Goal: Transaction & Acquisition: Purchase product/service

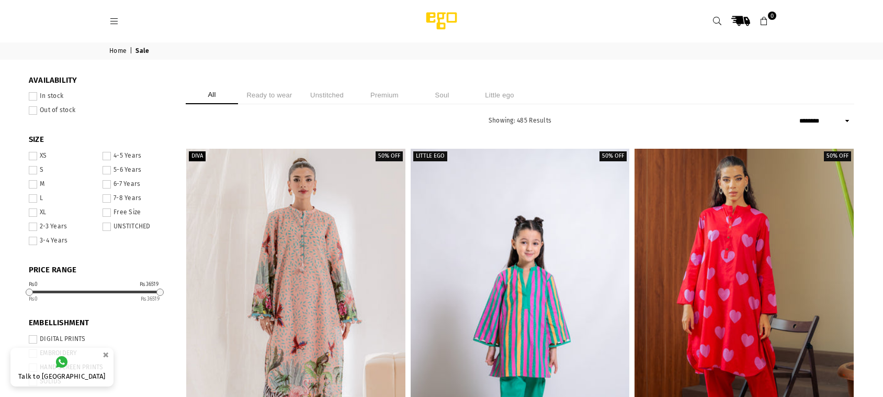
select select "******"
click at [37, 98] on label "In stock" at bounding box center [99, 96] width 141 height 8
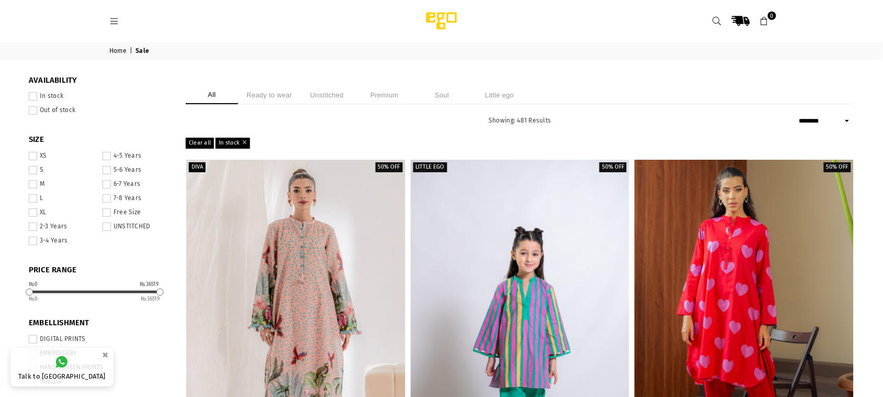
click at [110, 227] on span at bounding box center [107, 226] width 8 height 8
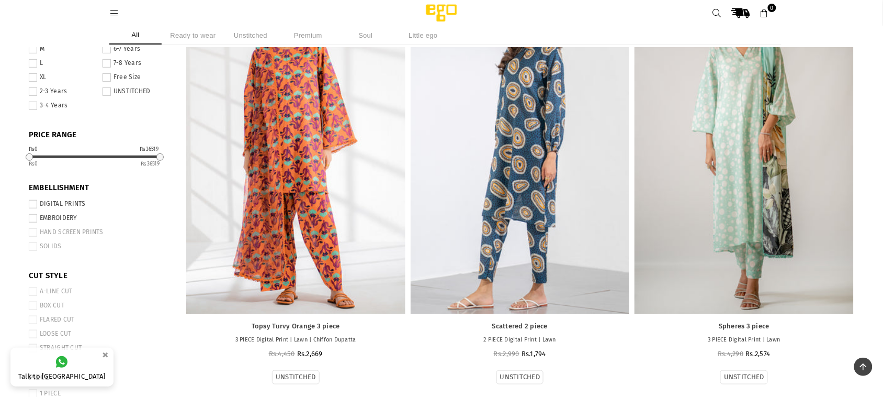
scroll to position [73, 0]
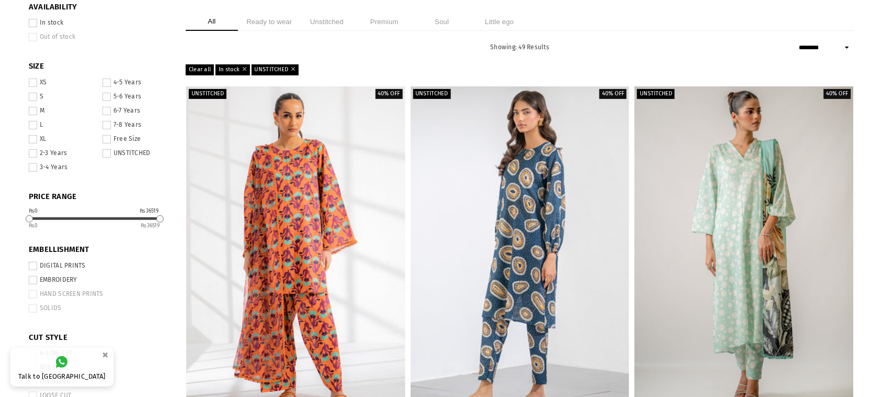
click at [36, 265] on span at bounding box center [33, 266] width 8 height 8
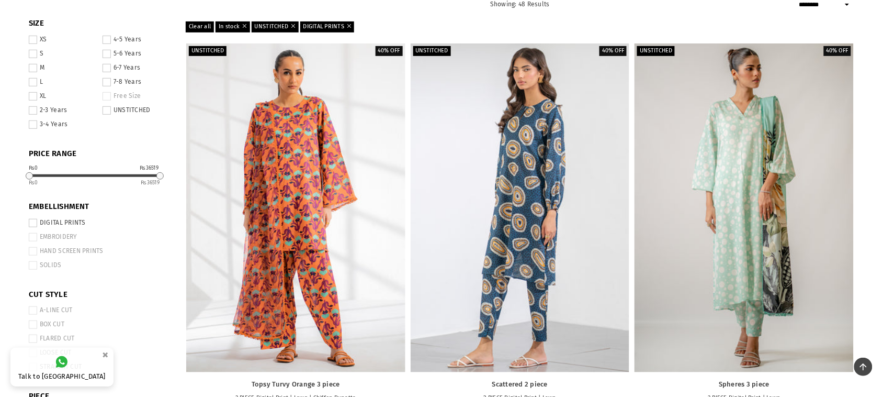
scroll to position [19, 0]
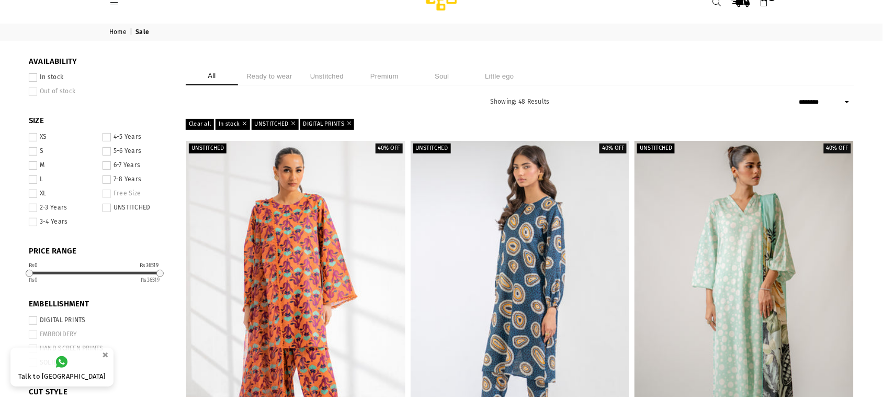
click at [34, 138] on span at bounding box center [33, 137] width 8 height 8
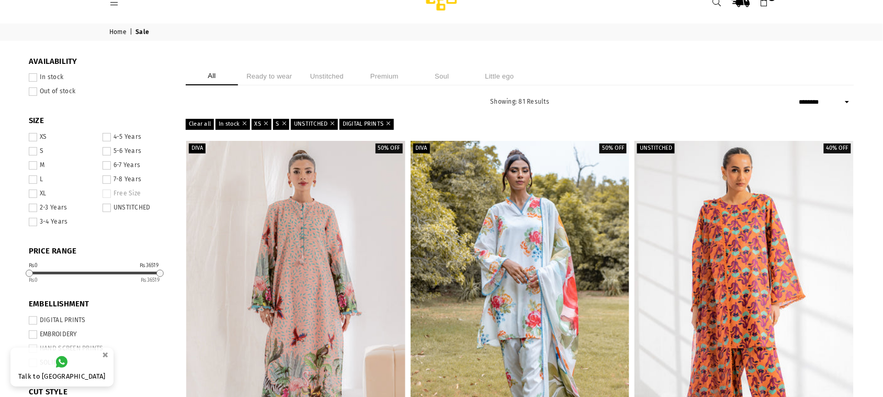
click at [34, 166] on span at bounding box center [33, 165] width 8 height 8
click at [30, 182] on span at bounding box center [33, 179] width 8 height 8
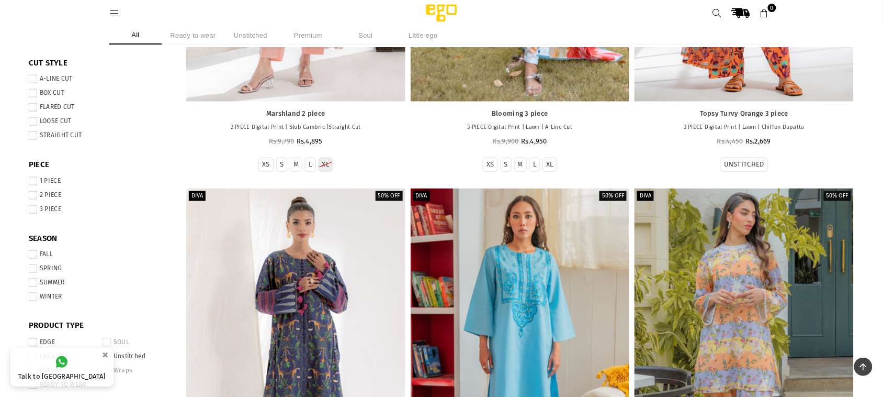
scroll to position [349, 0]
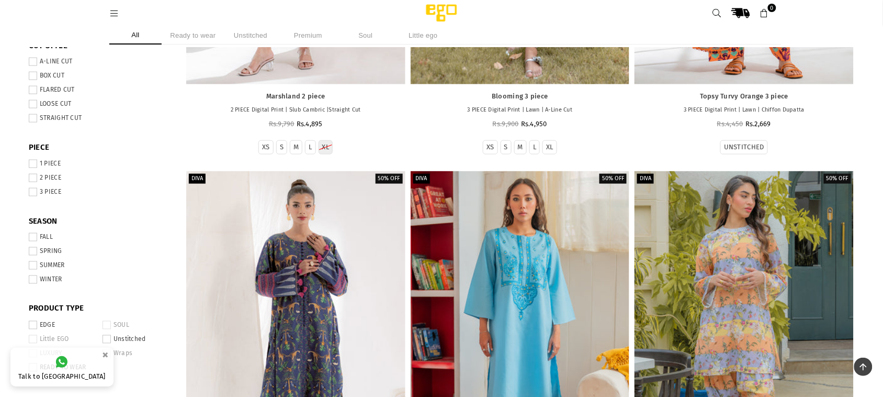
click at [34, 61] on span at bounding box center [33, 62] width 8 height 8
click at [32, 73] on span at bounding box center [33, 76] width 8 height 8
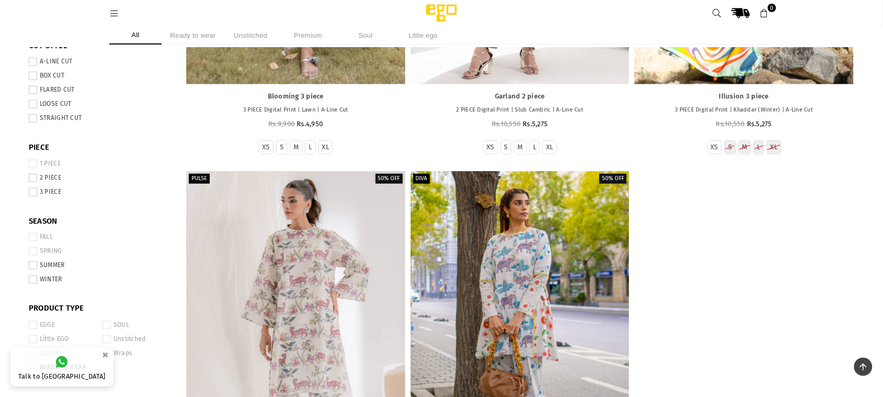
click at [35, 87] on span at bounding box center [33, 90] width 8 height 8
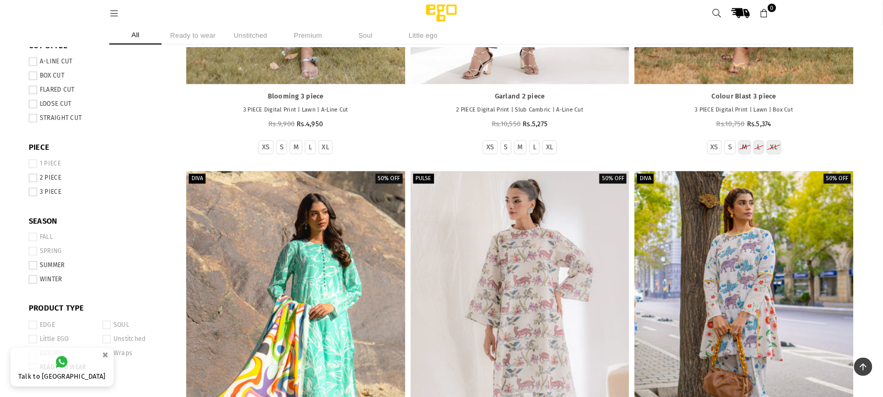
click at [34, 76] on span at bounding box center [33, 76] width 8 height 8
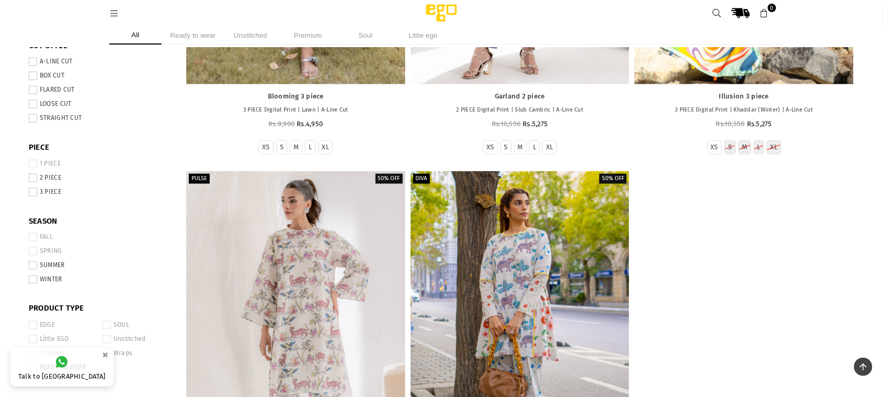
click at [32, 93] on span at bounding box center [33, 90] width 8 height 8
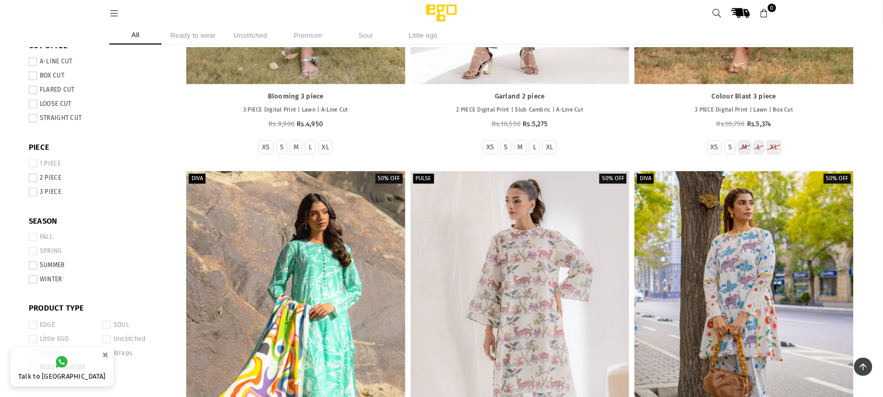
click at [33, 80] on span at bounding box center [33, 76] width 8 height 8
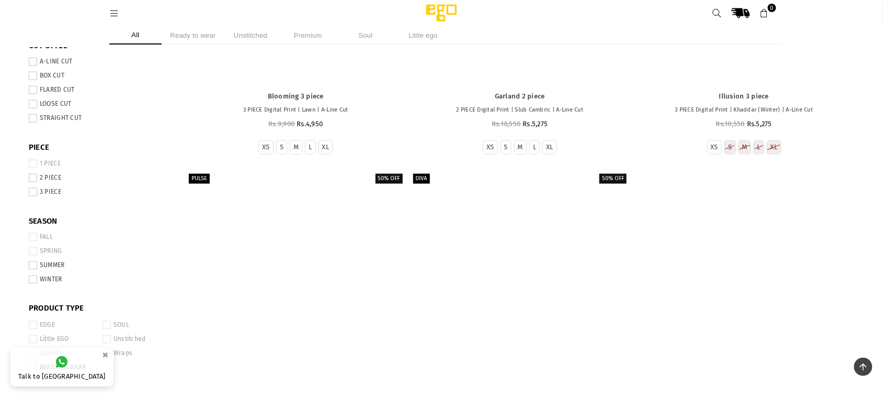
click at [31, 92] on span at bounding box center [33, 90] width 8 height 8
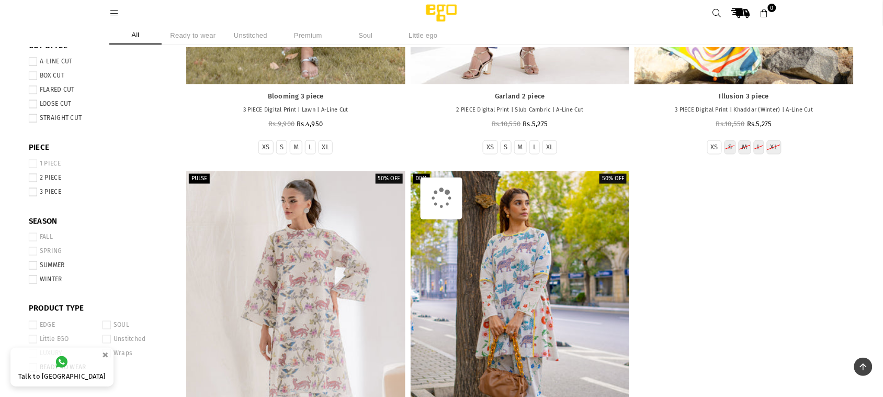
click at [33, 77] on span at bounding box center [33, 76] width 8 height 8
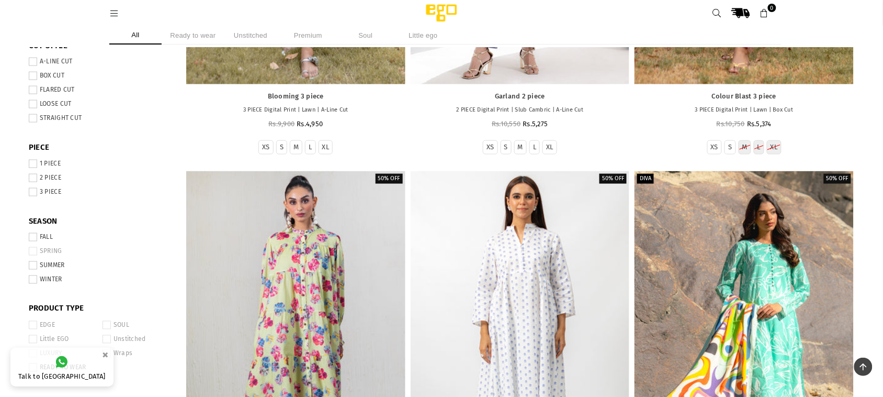
click at [38, 110] on li "LOOSE CUT" at bounding box center [99, 105] width 141 height 14
click at [31, 106] on span at bounding box center [33, 104] width 8 height 8
click at [32, 116] on span at bounding box center [33, 118] width 8 height 8
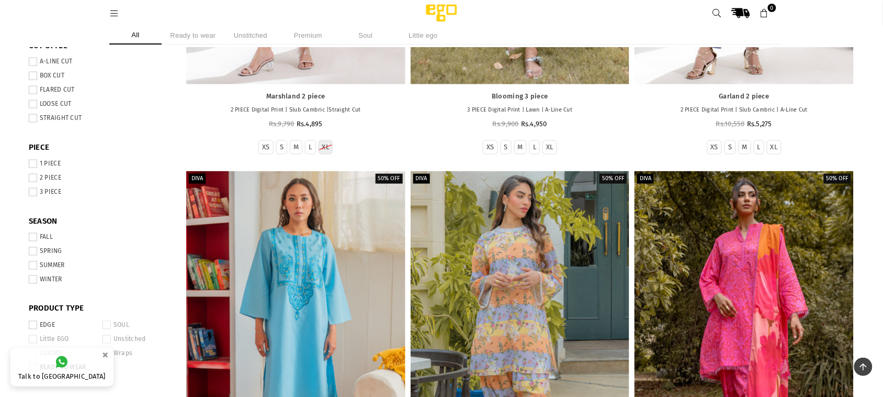
click at [35, 195] on span at bounding box center [33, 192] width 8 height 8
click at [31, 179] on span at bounding box center [33, 178] width 8 height 8
click at [33, 241] on span at bounding box center [33, 237] width 8 height 8
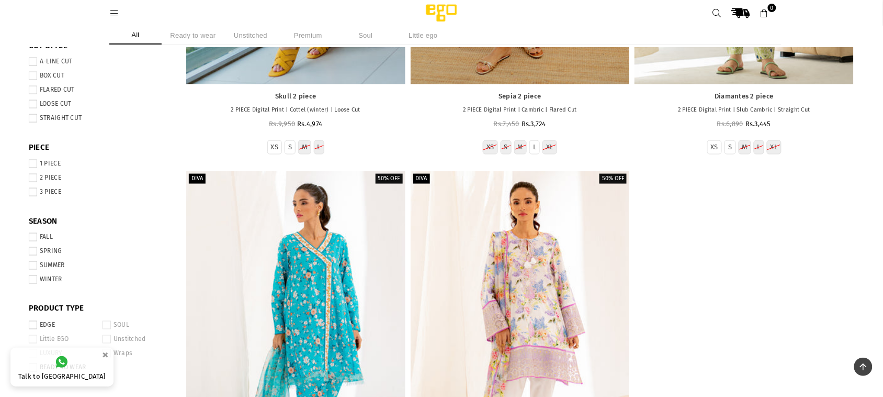
click at [32, 267] on span at bounding box center [33, 265] width 8 height 8
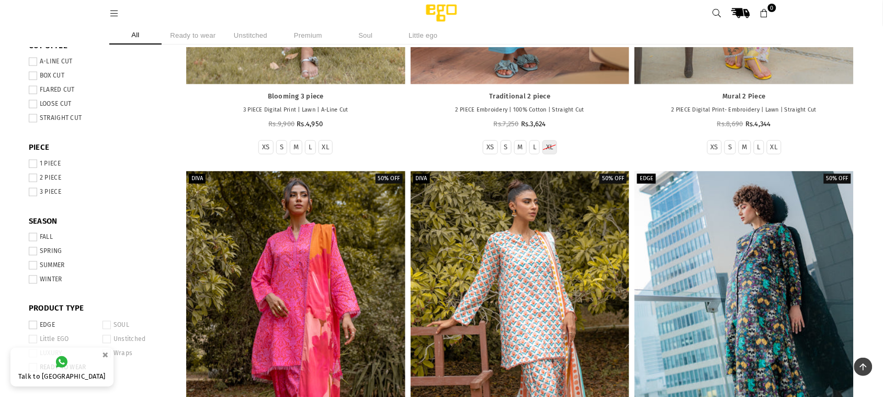
click at [32, 280] on span at bounding box center [33, 279] width 8 height 8
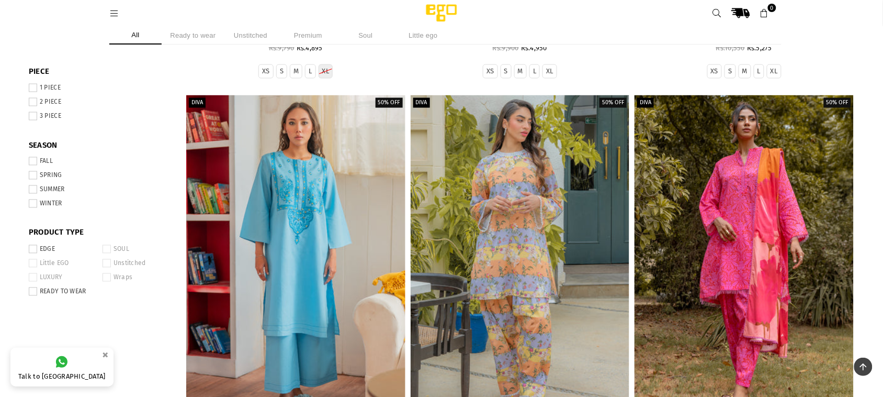
scroll to position [490, 0]
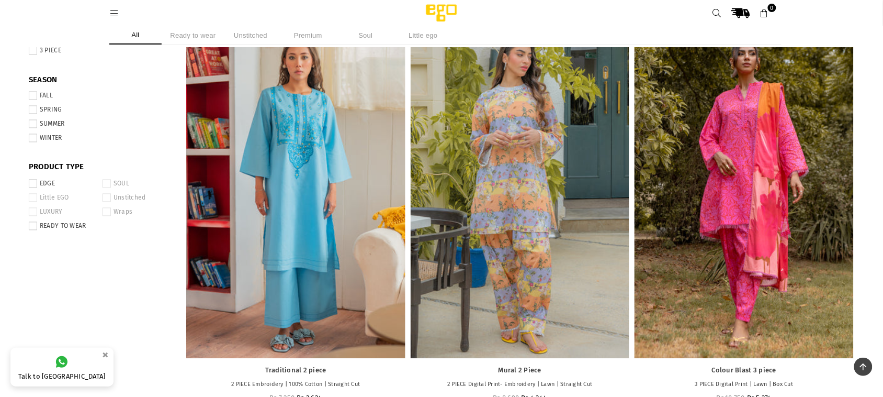
click at [33, 228] on span at bounding box center [33, 226] width 8 height 8
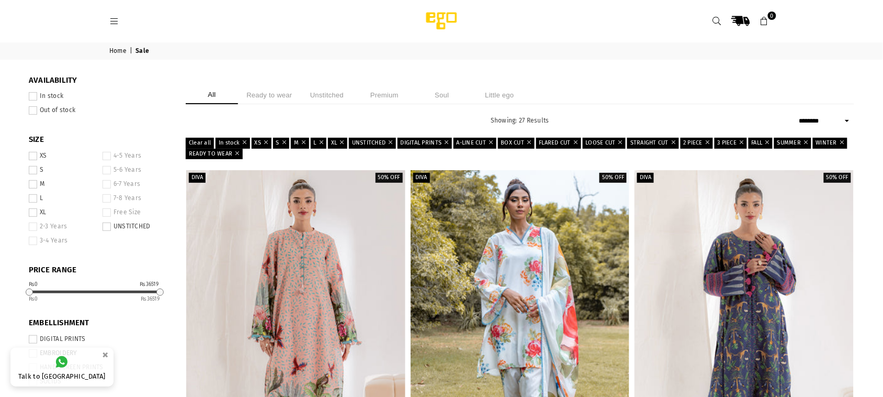
click at [35, 157] on span at bounding box center [33, 156] width 8 height 8
click at [35, 168] on span at bounding box center [33, 170] width 8 height 8
click at [35, 182] on span at bounding box center [33, 184] width 8 height 8
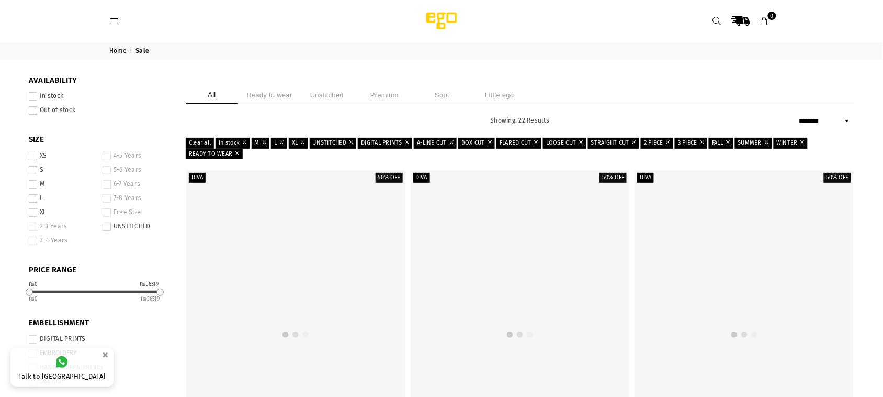
click at [37, 217] on li "XL" at bounding box center [63, 214] width 68 height 14
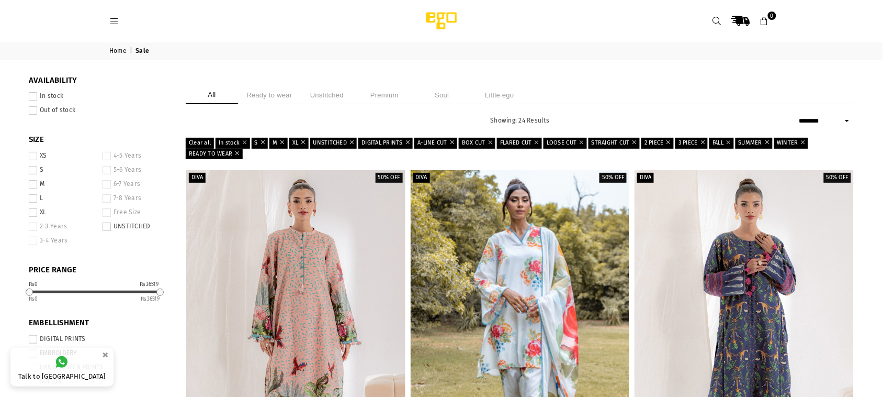
click at [33, 188] on span at bounding box center [33, 184] width 8 height 8
click at [32, 174] on span at bounding box center [33, 170] width 8 height 8
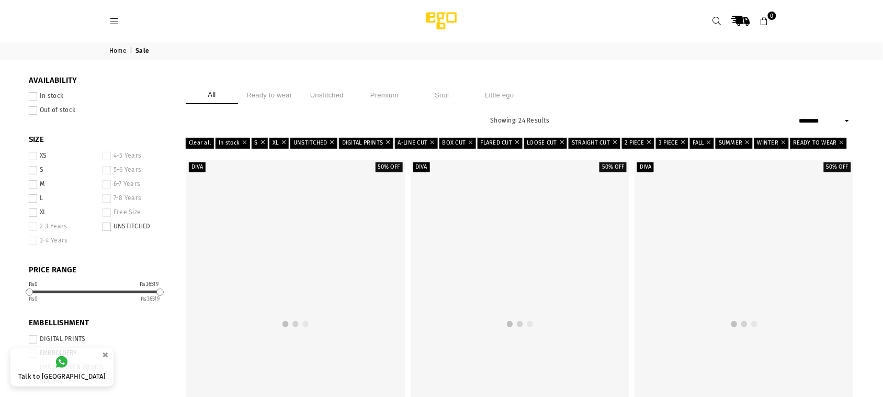
click at [31, 210] on span at bounding box center [33, 212] width 8 height 8
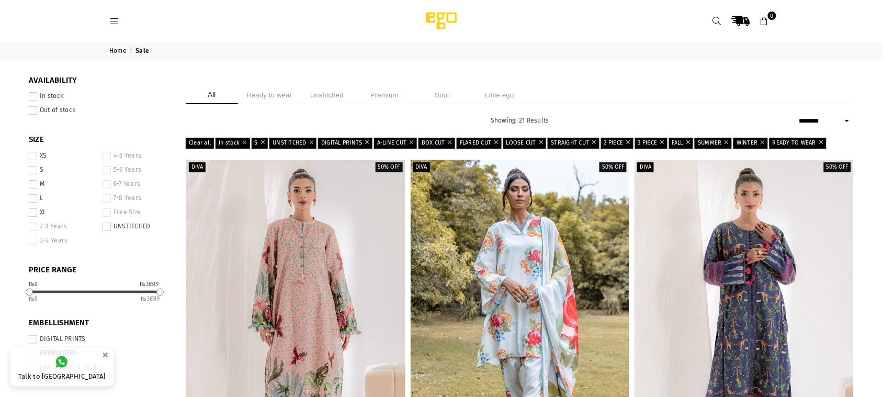
click at [34, 173] on span at bounding box center [33, 170] width 8 height 8
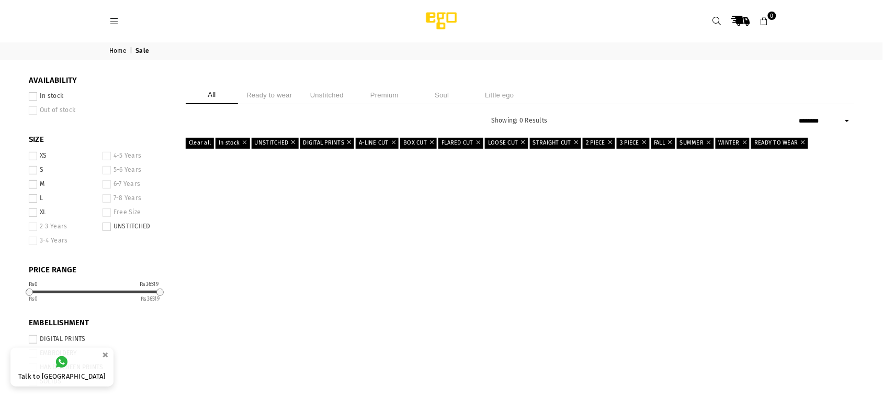
click at [198, 144] on link "Clear all" at bounding box center [200, 143] width 28 height 10
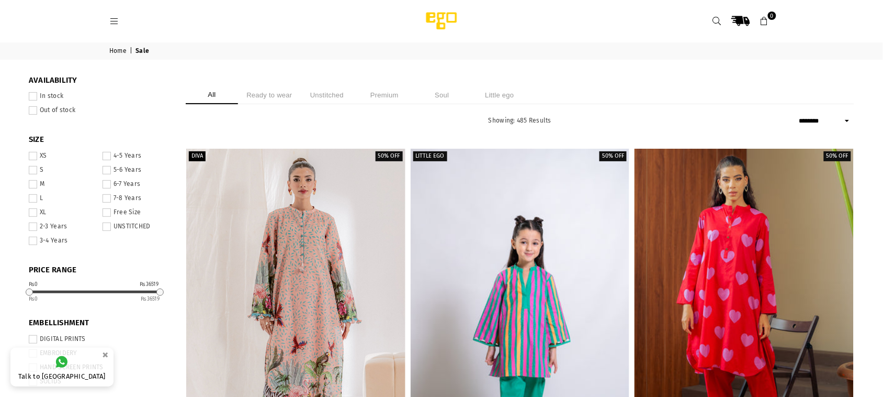
click at [325, 89] on li "Unstitched" at bounding box center [327, 95] width 52 height 18
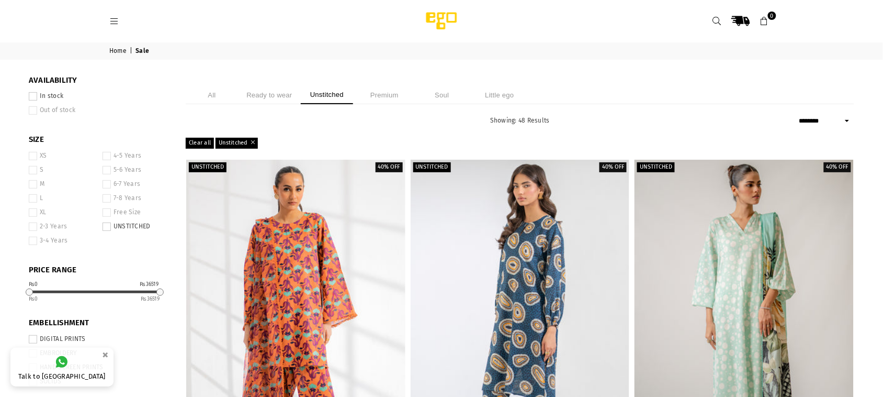
click at [38, 94] on label "In stock" at bounding box center [99, 96] width 141 height 8
click at [110, 228] on span at bounding box center [107, 226] width 8 height 8
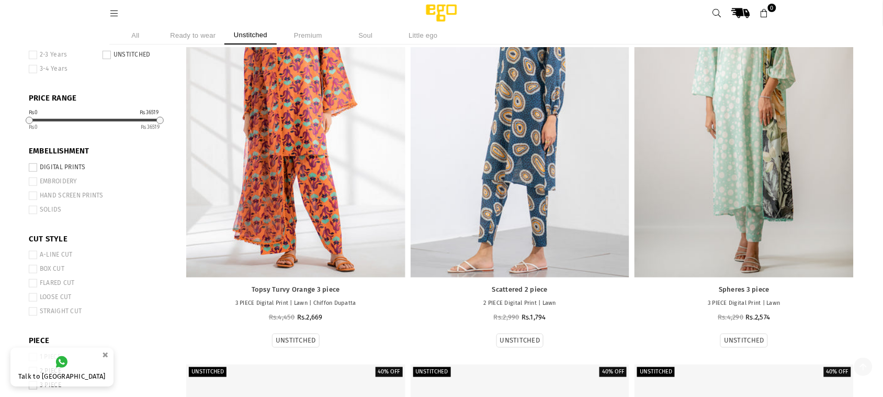
scroll to position [157, 0]
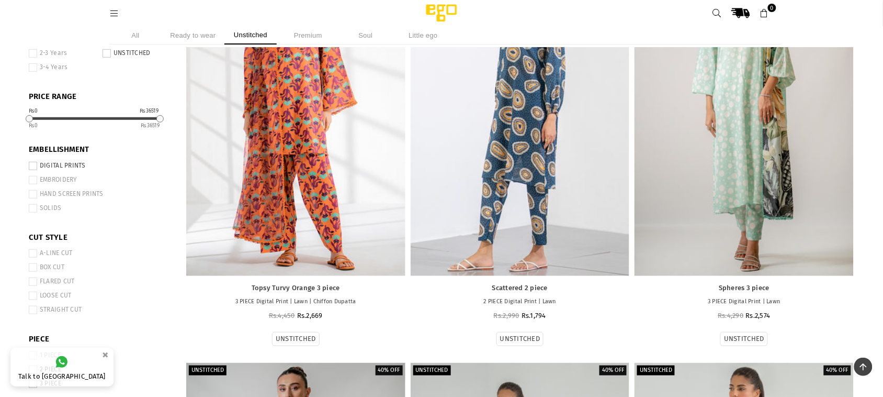
click at [29, 169] on span at bounding box center [33, 166] width 8 height 8
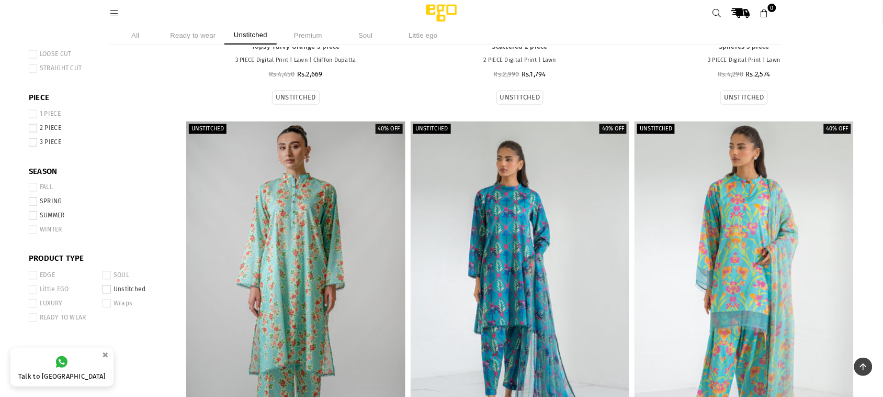
scroll to position [419, 0]
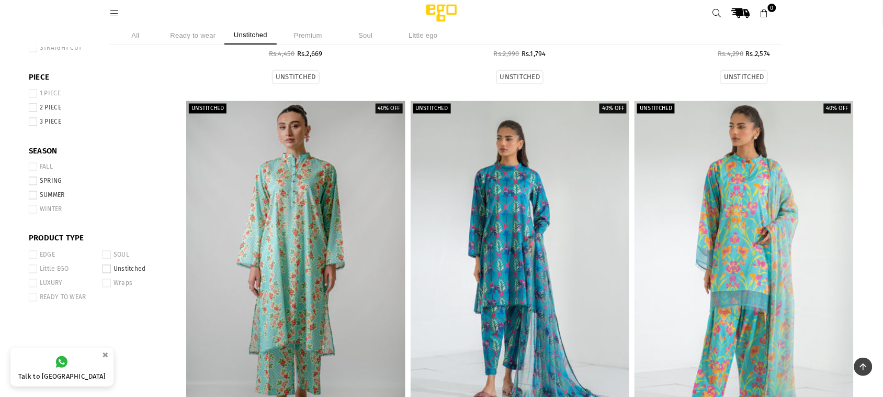
click at [32, 121] on span at bounding box center [33, 122] width 8 height 8
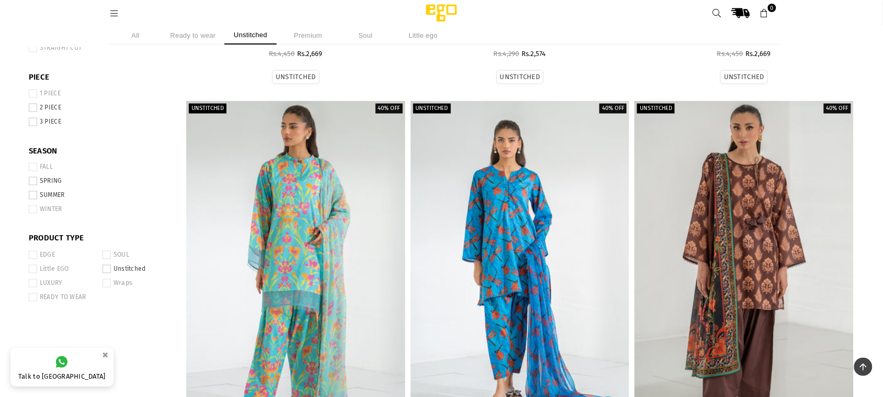
click at [35, 197] on span at bounding box center [33, 195] width 8 height 8
click at [32, 181] on span at bounding box center [33, 181] width 8 height 8
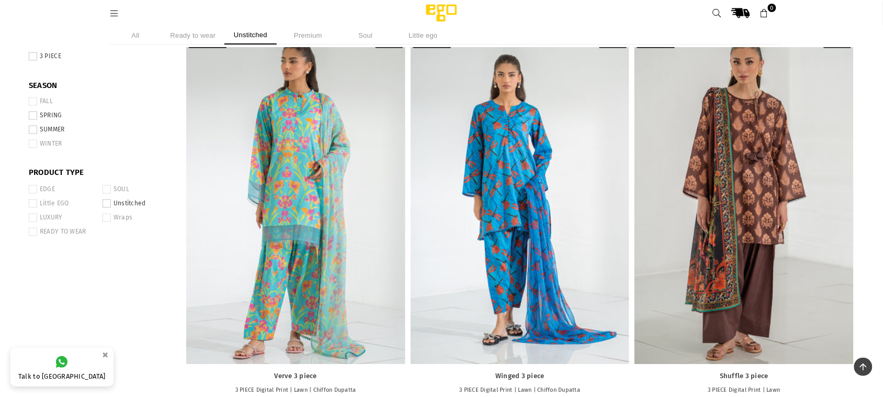
click at [106, 203] on span at bounding box center [107, 203] width 8 height 8
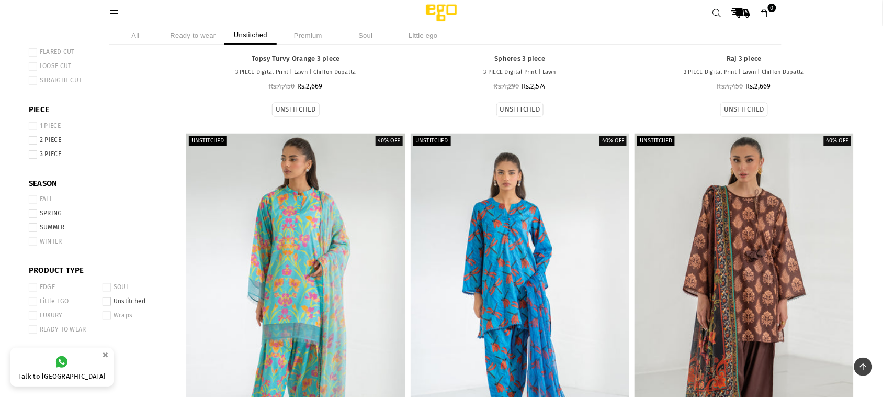
scroll to position [419, 0]
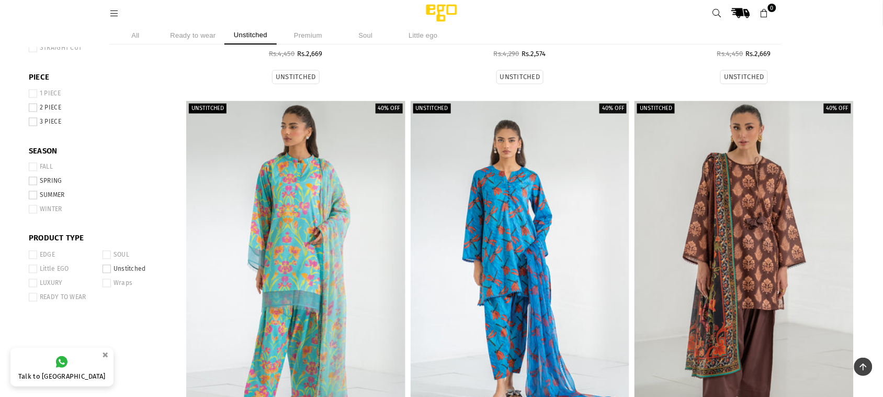
click at [35, 111] on span at bounding box center [33, 108] width 8 height 8
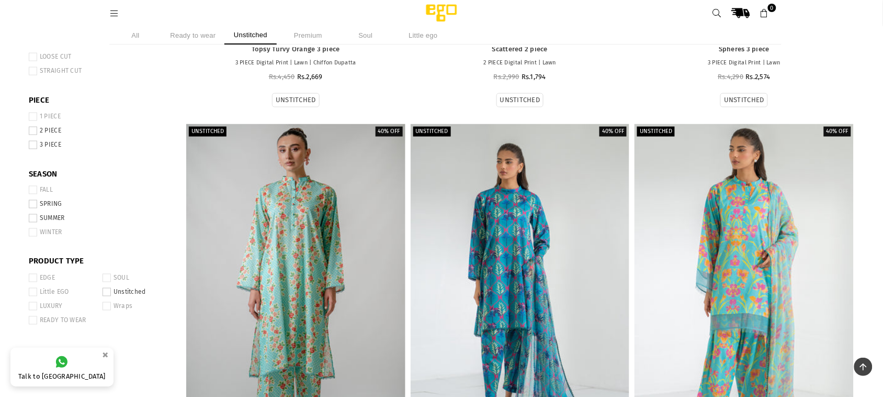
scroll to position [419, 0]
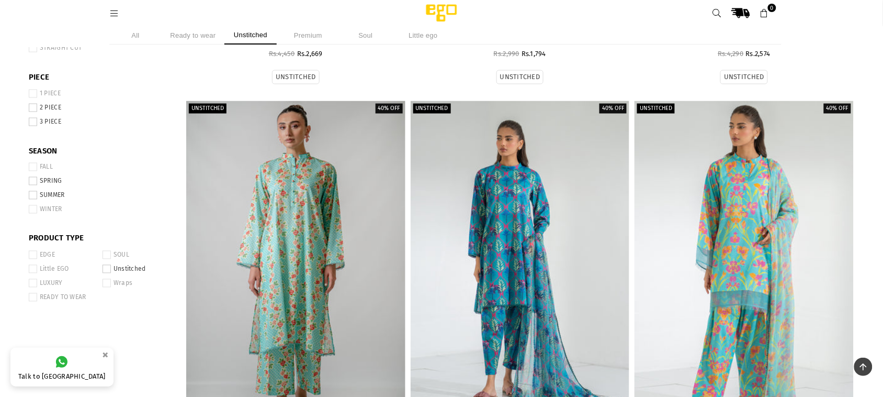
click at [37, 108] on label "2 PIECE" at bounding box center [99, 108] width 141 height 8
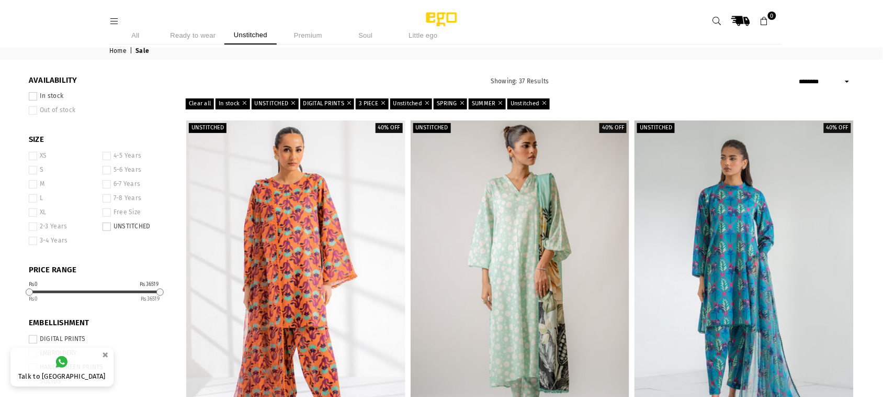
click at [104, 9] on header "Ego .st0 { fill: #000000; } 0" at bounding box center [442, 21] width 680 height 42
click at [190, 103] on link "Clear all" at bounding box center [200, 103] width 28 height 10
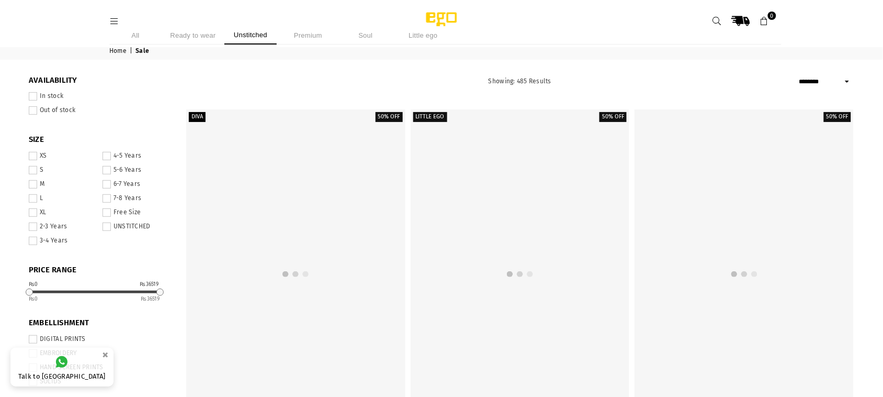
click at [188, 35] on li "Ready to wear" at bounding box center [193, 35] width 52 height 18
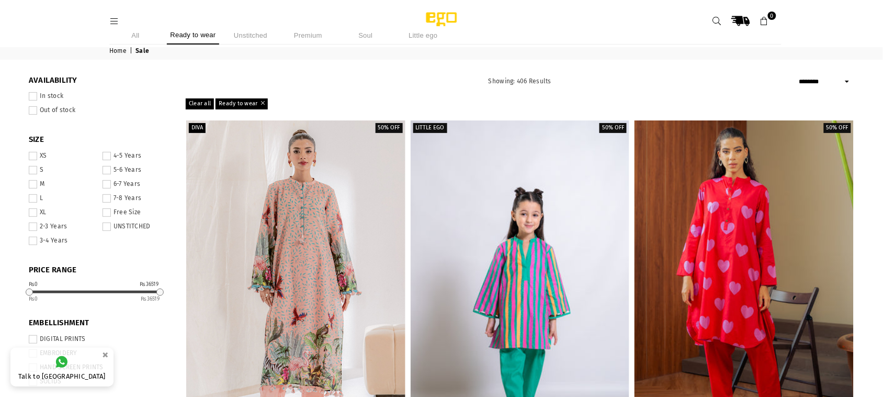
click at [252, 34] on li "Unstitched" at bounding box center [250, 35] width 52 height 18
click at [183, 35] on li "Ready to wear" at bounding box center [193, 35] width 52 height 18
click at [38, 96] on label "In stock" at bounding box center [99, 96] width 141 height 8
click at [35, 152] on span at bounding box center [33, 156] width 8 height 8
click at [37, 170] on span at bounding box center [33, 170] width 8 height 8
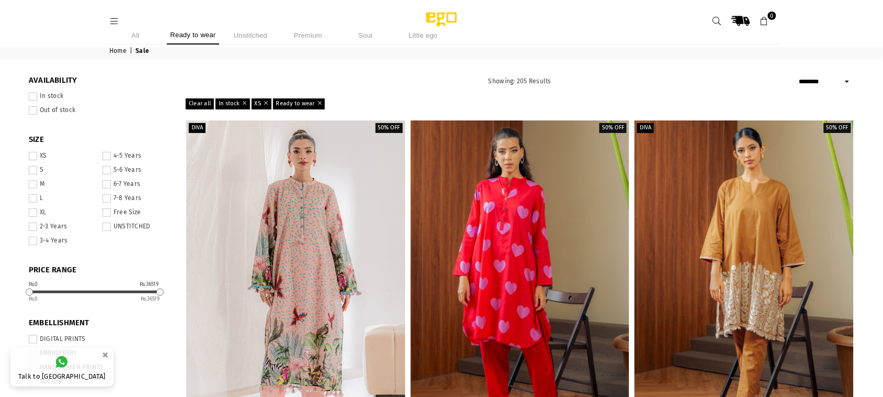
drag, startPoint x: 32, startPoint y: 184, endPoint x: 32, endPoint y: 200, distance: 16.7
click at [32, 196] on li "L" at bounding box center [63, 200] width 68 height 14
click at [33, 185] on span at bounding box center [33, 184] width 8 height 8
click at [32, 196] on span at bounding box center [33, 198] width 8 height 8
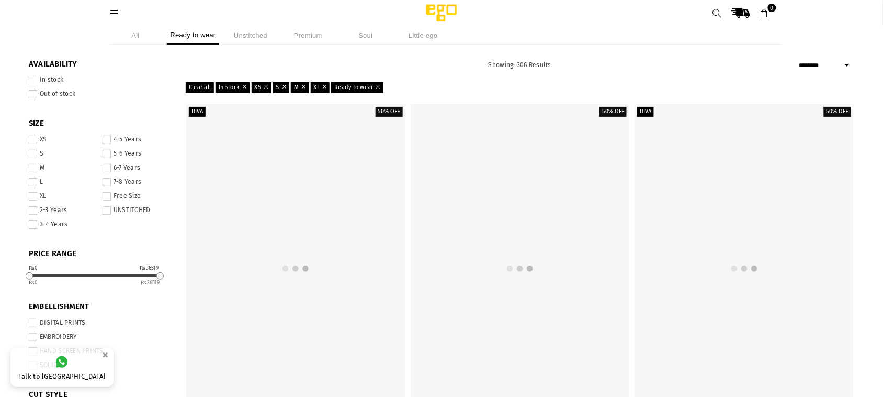
scroll to position [157, 0]
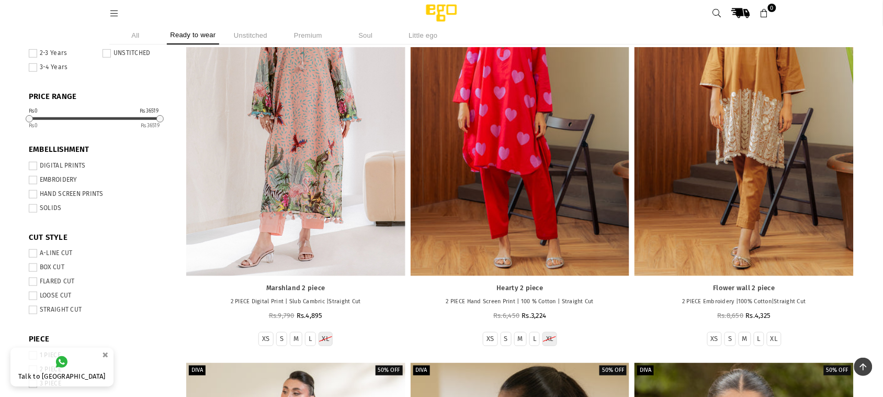
click at [29, 164] on span at bounding box center [33, 166] width 8 height 8
click at [33, 181] on span at bounding box center [33, 180] width 8 height 8
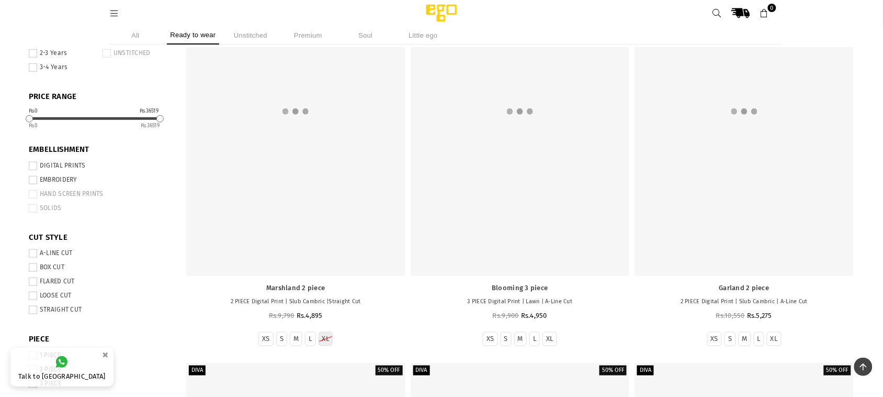
click at [33, 197] on span at bounding box center [33, 194] width 8 height 8
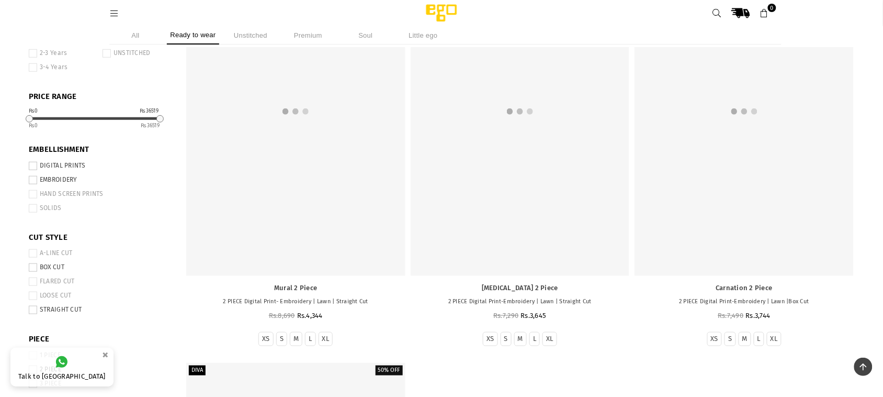
click at [31, 207] on span at bounding box center [33, 208] width 8 height 8
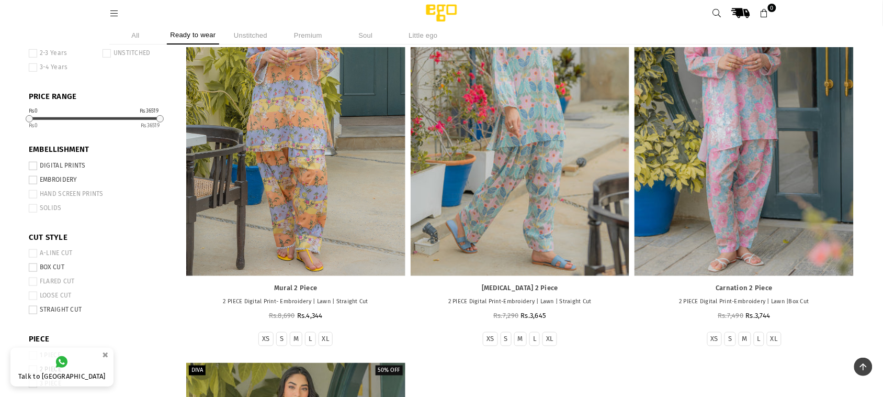
click at [31, 195] on span at bounding box center [33, 194] width 8 height 8
click at [33, 181] on span at bounding box center [33, 180] width 8 height 8
click at [29, 169] on span at bounding box center [33, 166] width 8 height 8
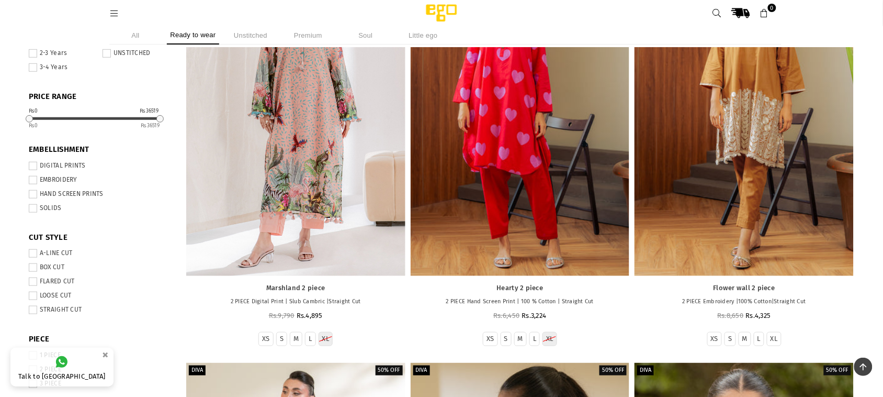
click at [33, 195] on span at bounding box center [33, 194] width 8 height 8
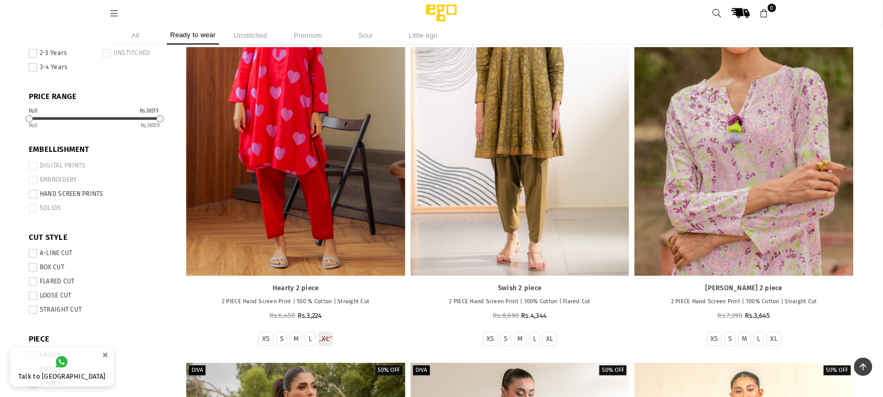
click at [31, 209] on span at bounding box center [33, 208] width 8 height 8
click at [32, 181] on span at bounding box center [33, 180] width 8 height 8
click at [31, 164] on span at bounding box center [33, 166] width 8 height 8
click at [35, 162] on span at bounding box center [33, 166] width 8 height 8
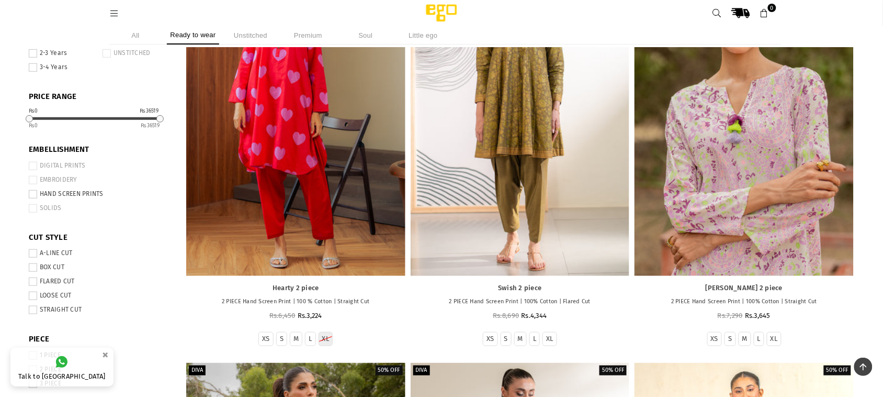
click at [30, 195] on span at bounding box center [33, 194] width 8 height 8
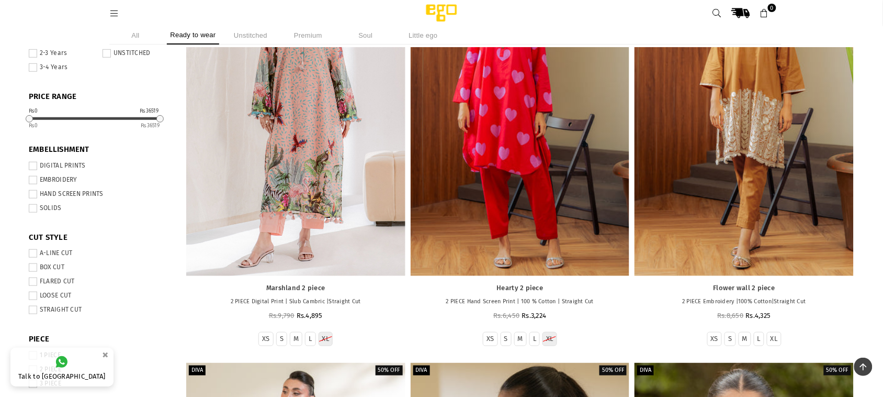
click at [32, 168] on span at bounding box center [33, 166] width 8 height 8
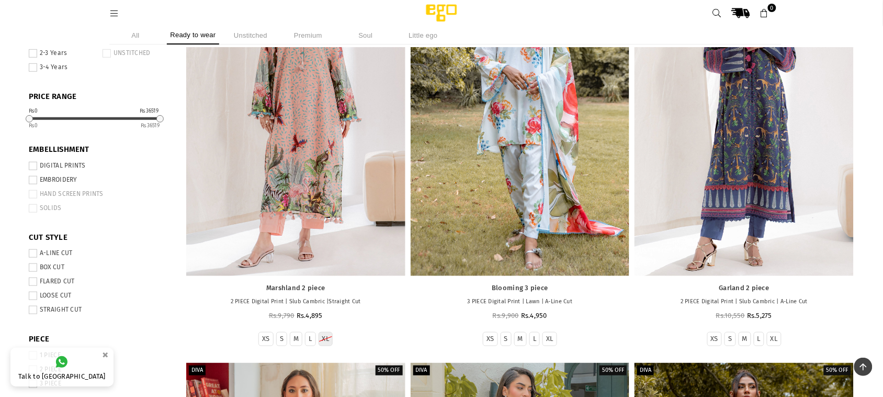
scroll to position [222, 0]
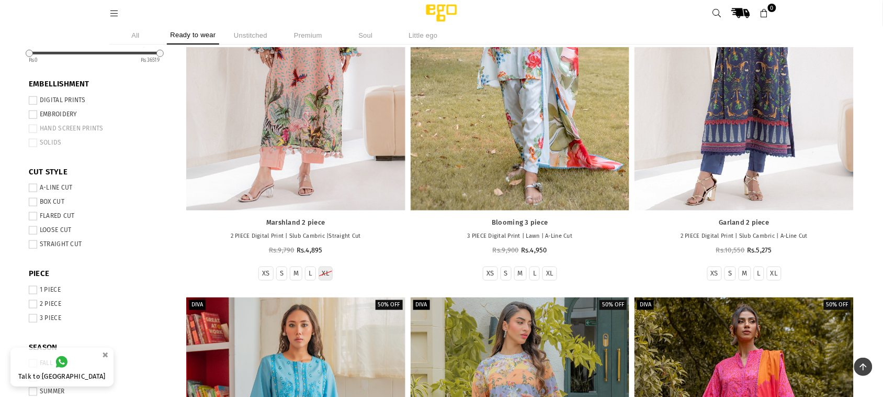
click at [36, 193] on li "A-LINE CUT" at bounding box center [99, 189] width 141 height 14
click at [36, 189] on span at bounding box center [33, 188] width 8 height 8
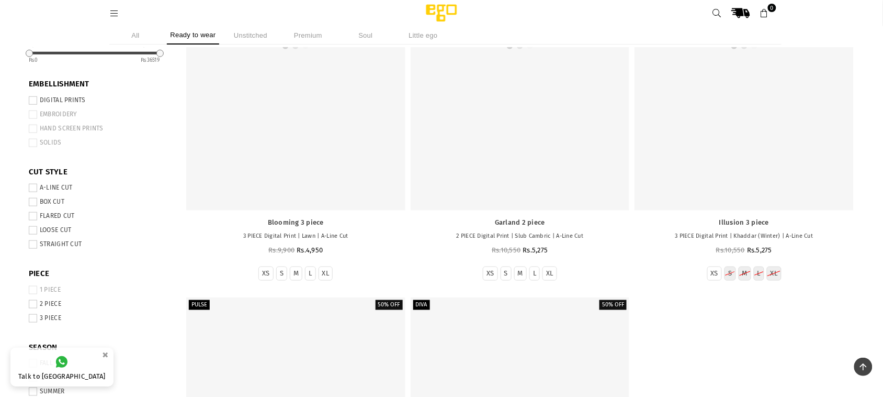
click at [32, 216] on span at bounding box center [33, 216] width 8 height 8
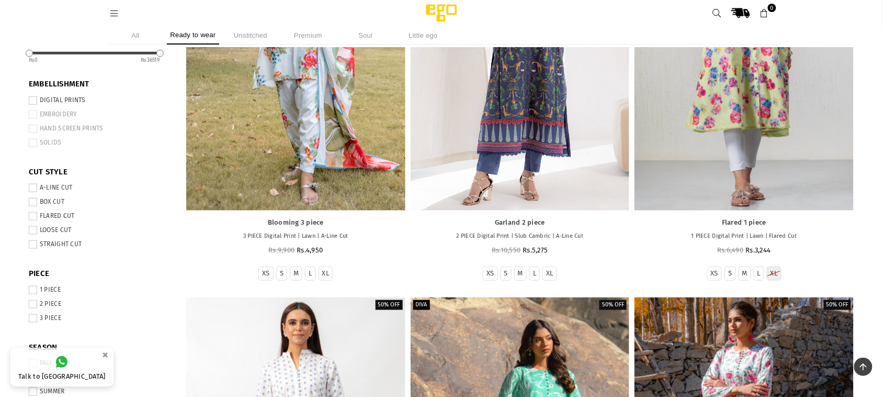
click at [32, 242] on span at bounding box center [33, 244] width 8 height 8
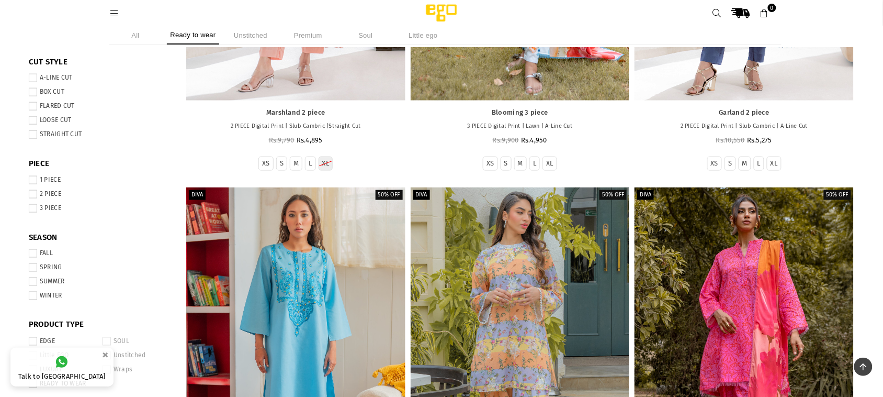
scroll to position [353, 0]
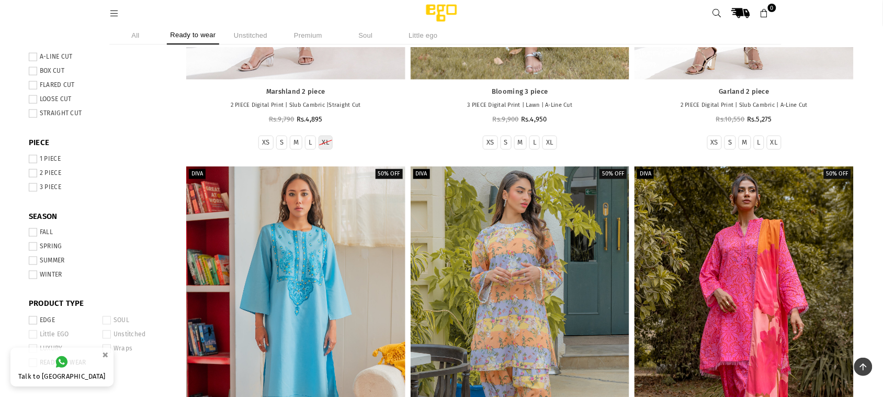
click at [34, 174] on span at bounding box center [33, 173] width 8 height 8
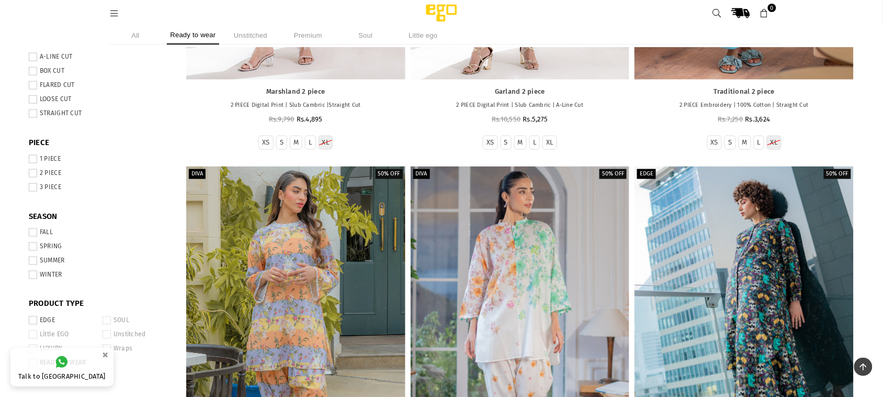
scroll to position [419, 0]
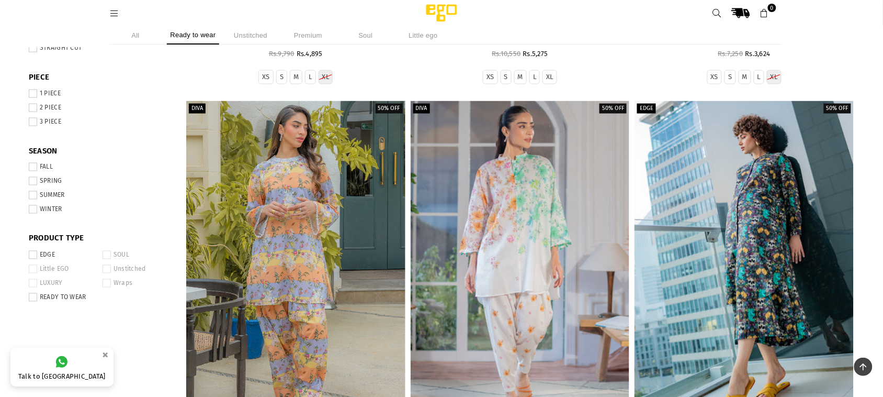
click at [32, 182] on span at bounding box center [33, 181] width 8 height 8
click at [35, 195] on span at bounding box center [33, 195] width 8 height 8
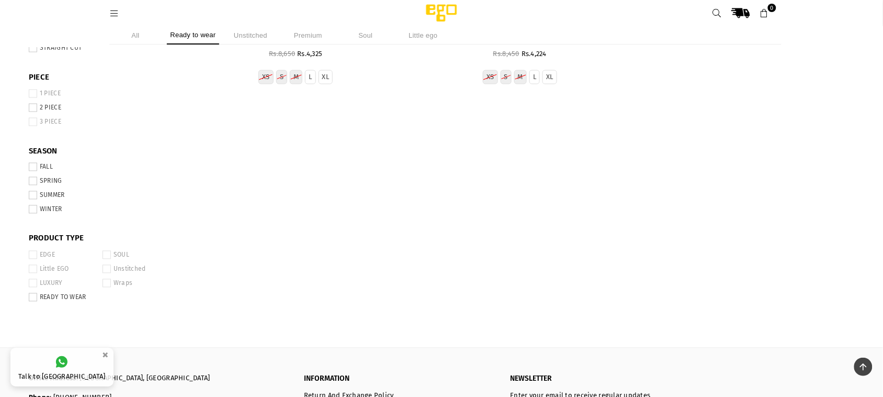
click at [32, 208] on span at bounding box center [33, 209] width 8 height 8
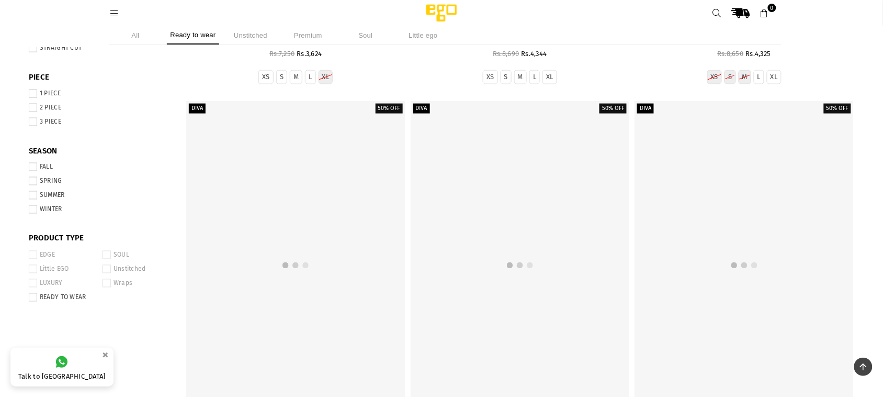
click at [32, 197] on span at bounding box center [33, 195] width 8 height 8
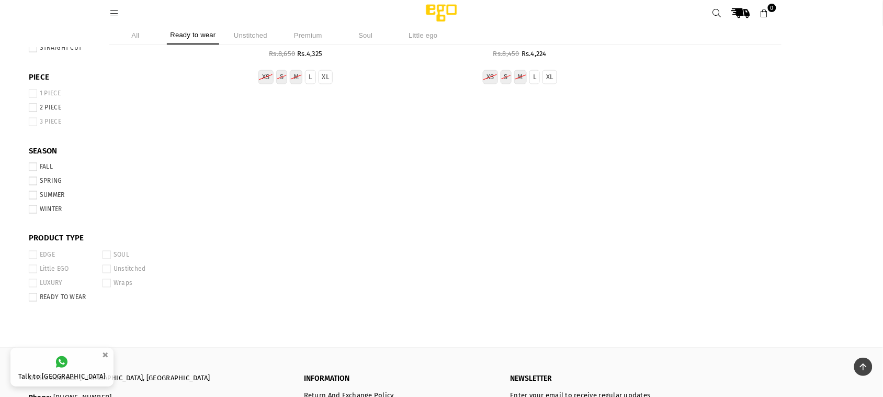
click at [30, 173] on li "FALL" at bounding box center [99, 168] width 141 height 14
click at [35, 195] on span at bounding box center [33, 195] width 8 height 8
click at [30, 206] on span at bounding box center [33, 209] width 8 height 8
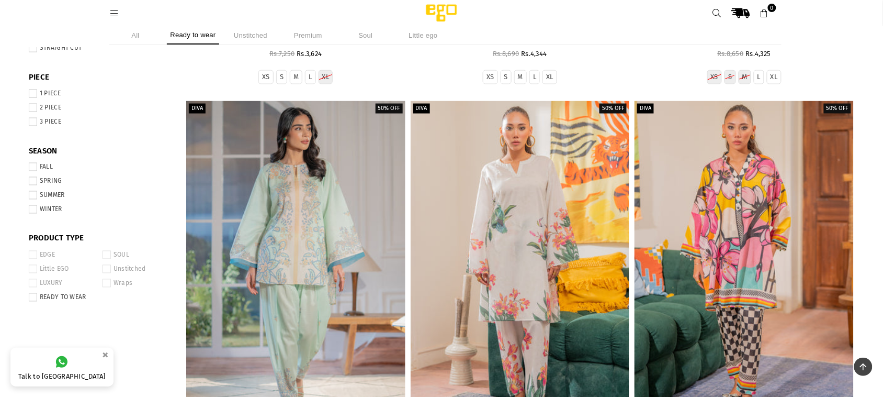
click at [33, 171] on span at bounding box center [33, 167] width 8 height 8
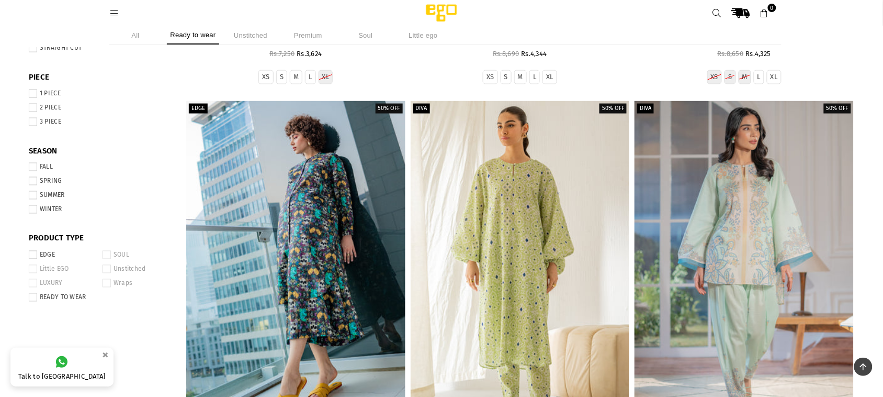
click at [33, 211] on span at bounding box center [33, 209] width 8 height 8
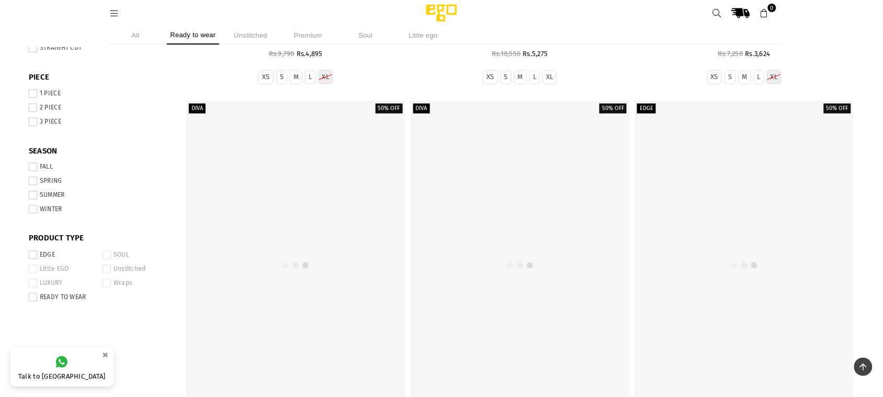
scroll to position [429, 0]
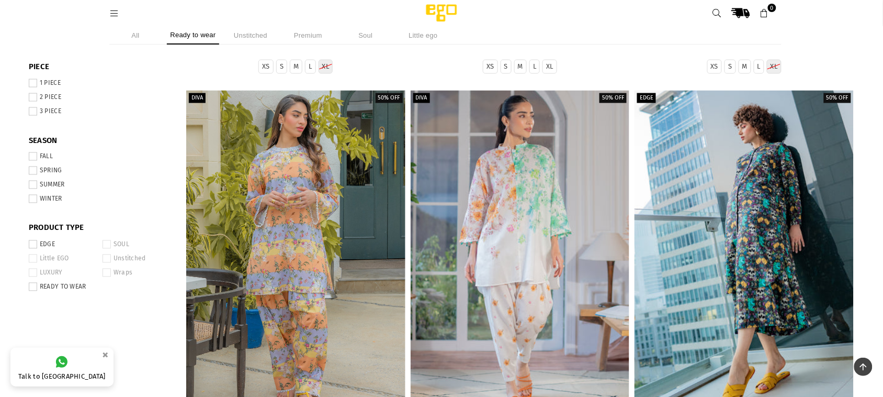
click at [36, 288] on span at bounding box center [33, 287] width 8 height 8
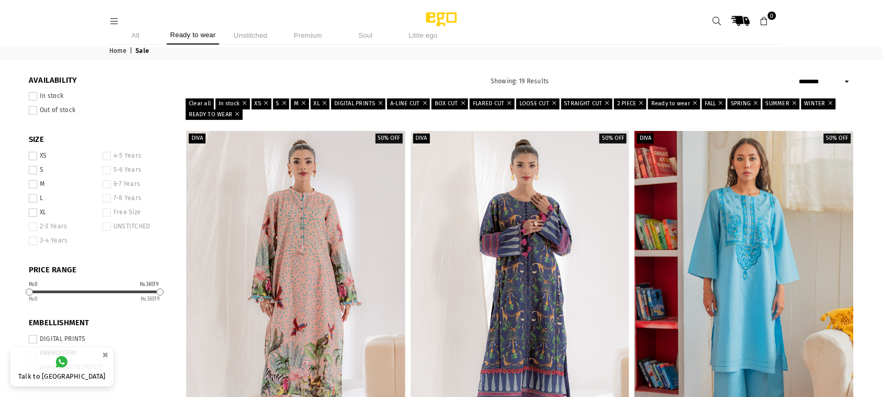
drag, startPoint x: 29, startPoint y: 199, endPoint x: 37, endPoint y: 197, distance: 8.1
click at [30, 200] on span at bounding box center [33, 198] width 8 height 8
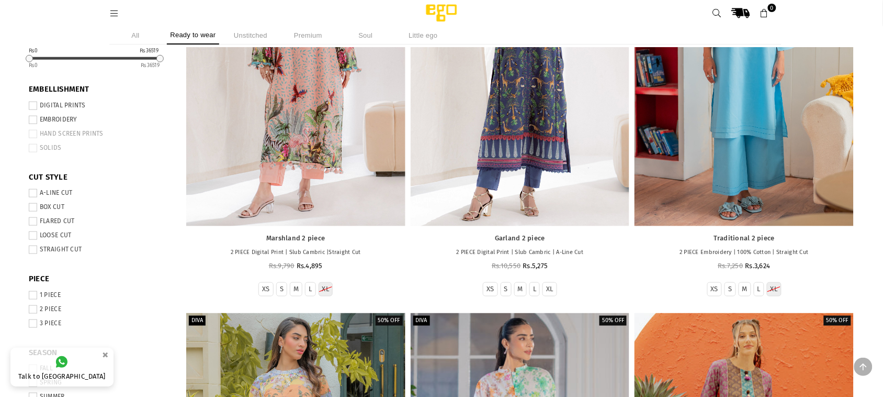
scroll to position [222, 0]
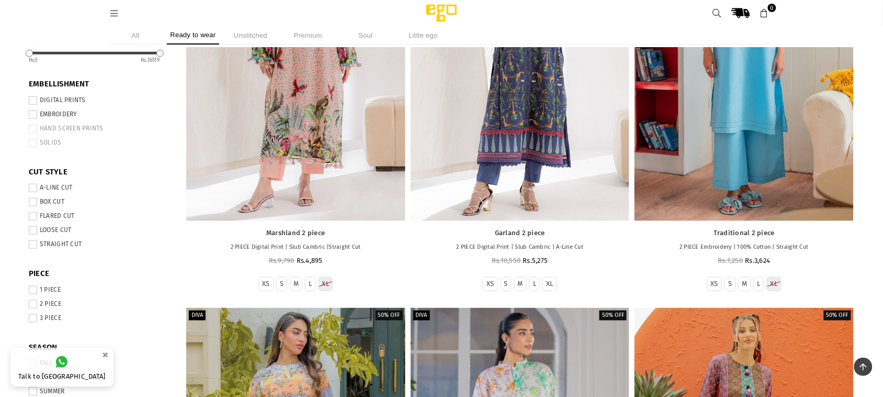
click at [36, 117] on span at bounding box center [33, 114] width 8 height 8
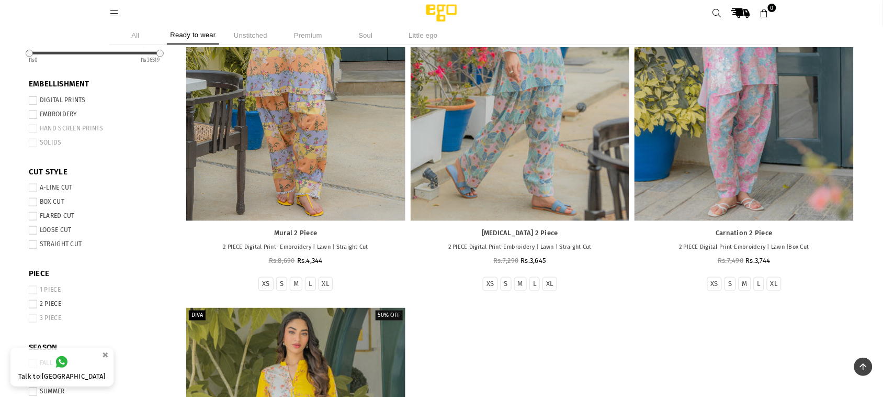
click at [35, 131] on span at bounding box center [33, 129] width 8 height 8
click at [36, 128] on span at bounding box center [33, 129] width 8 height 8
click at [27, 129] on div "**********" at bounding box center [441, 280] width 883 height 886
click at [28, 129] on div "**********" at bounding box center [441, 280] width 883 height 886
click at [29, 129] on span at bounding box center [33, 129] width 8 height 8
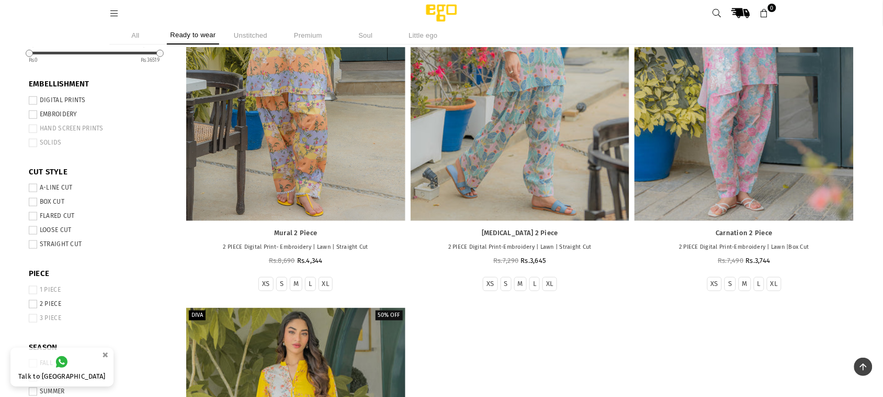
drag, startPoint x: 31, startPoint y: 113, endPoint x: 33, endPoint y: 121, distance: 8.5
click at [32, 117] on span at bounding box center [33, 114] width 8 height 8
click at [32, 130] on span at bounding box center [33, 129] width 8 height 8
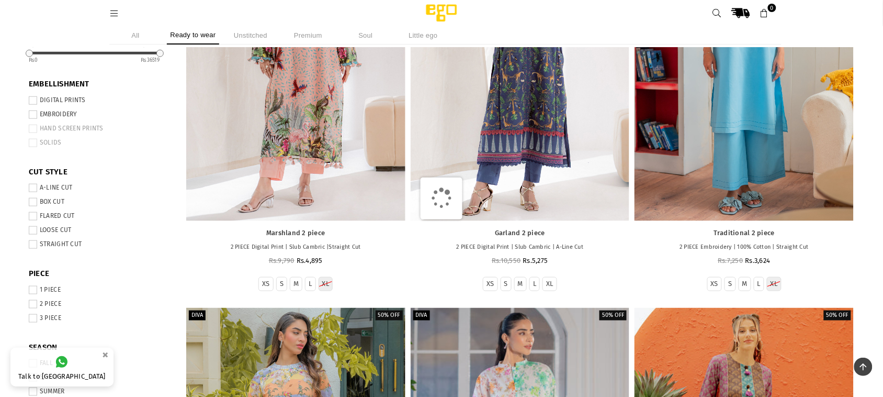
click at [30, 129] on span at bounding box center [33, 129] width 8 height 8
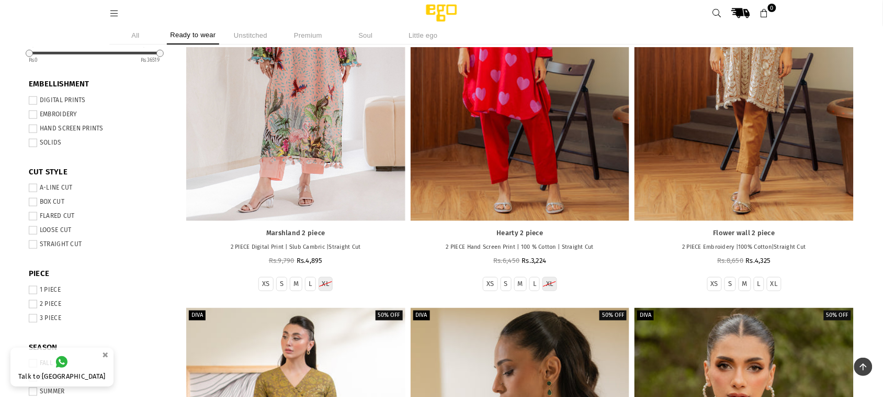
click at [36, 131] on span at bounding box center [33, 129] width 8 height 8
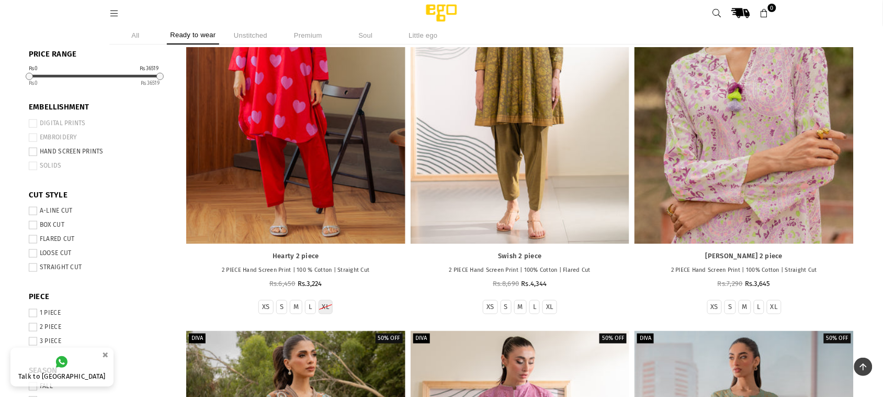
scroll to position [222, 0]
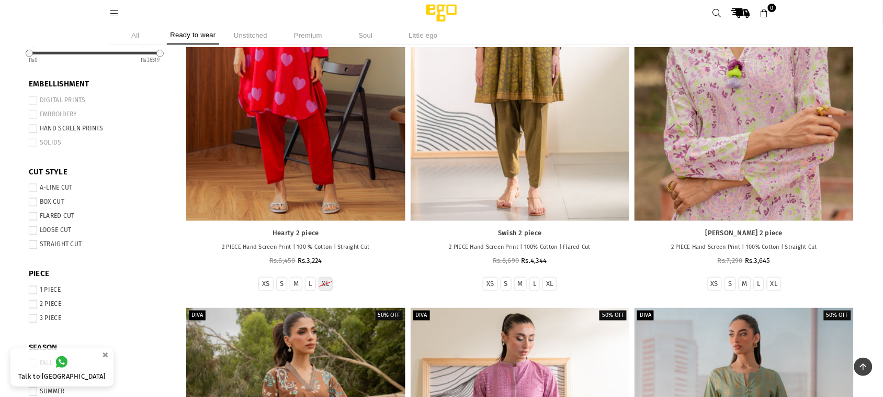
click at [33, 145] on span at bounding box center [33, 143] width 8 height 8
click at [35, 131] on span at bounding box center [33, 129] width 8 height 8
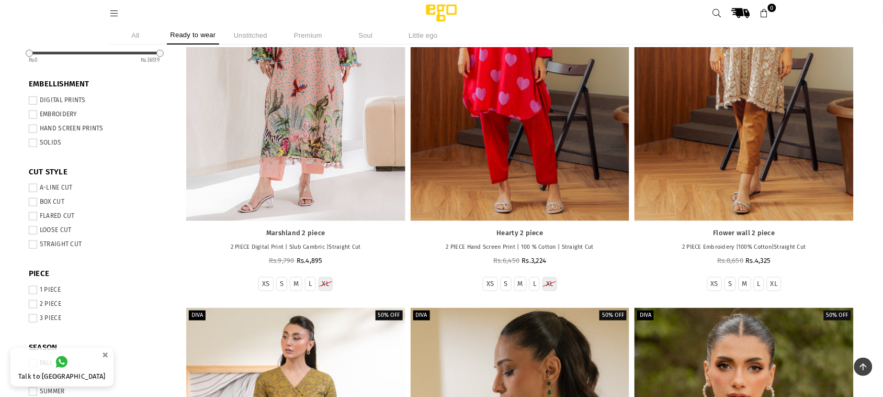
click at [33, 144] on span at bounding box center [33, 143] width 8 height 8
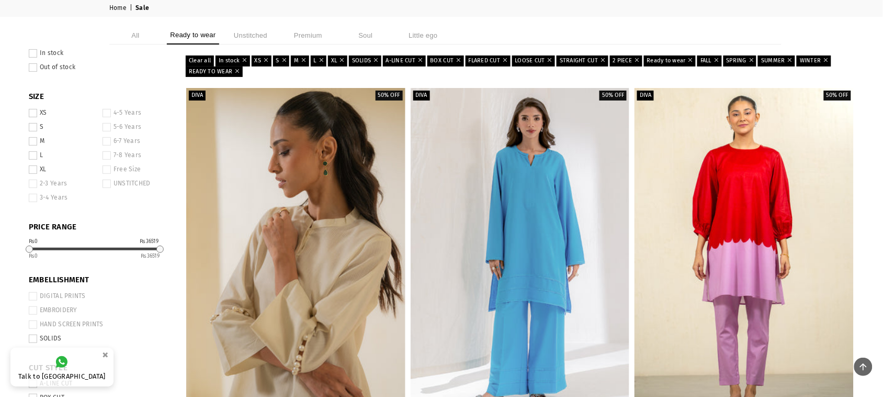
scroll to position [26, 0]
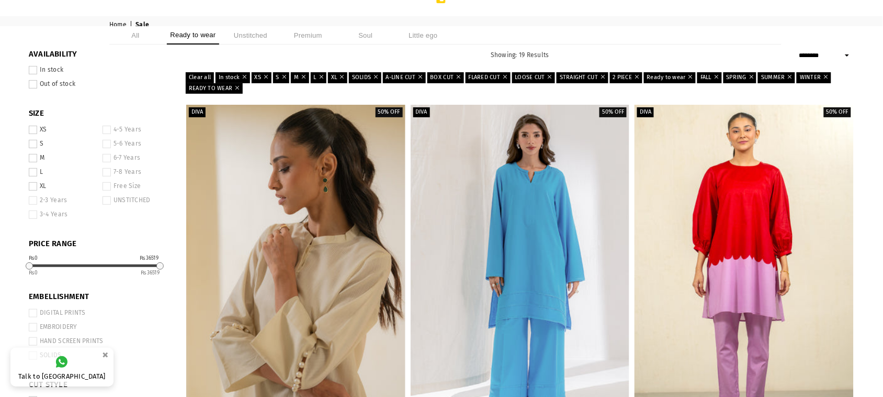
click at [199, 79] on link "Clear all" at bounding box center [200, 77] width 28 height 10
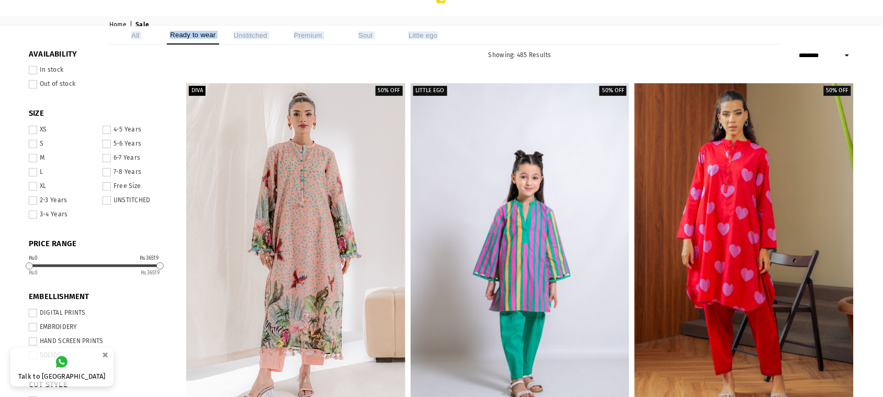
drag, startPoint x: 875, startPoint y: 41, endPoint x: 893, endPoint y: 26, distance: 22.6
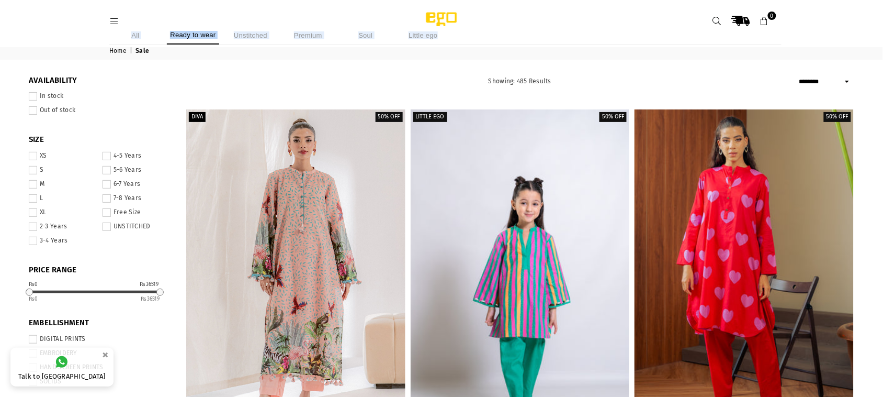
click at [714, 17] on icon at bounding box center [717, 21] width 9 height 9
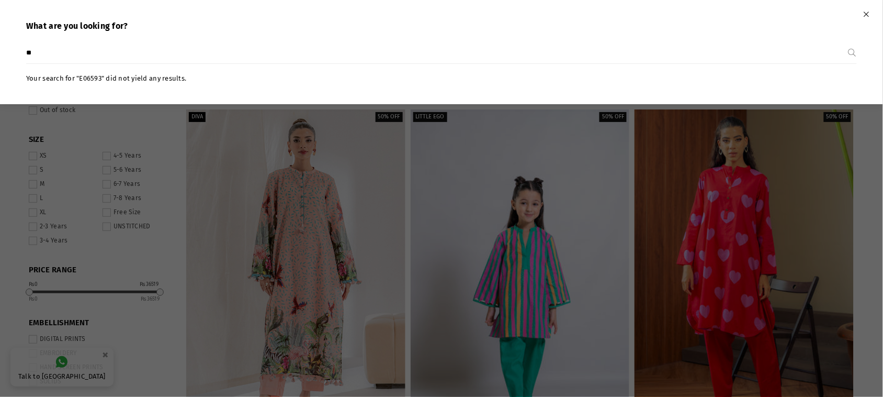
type input "*"
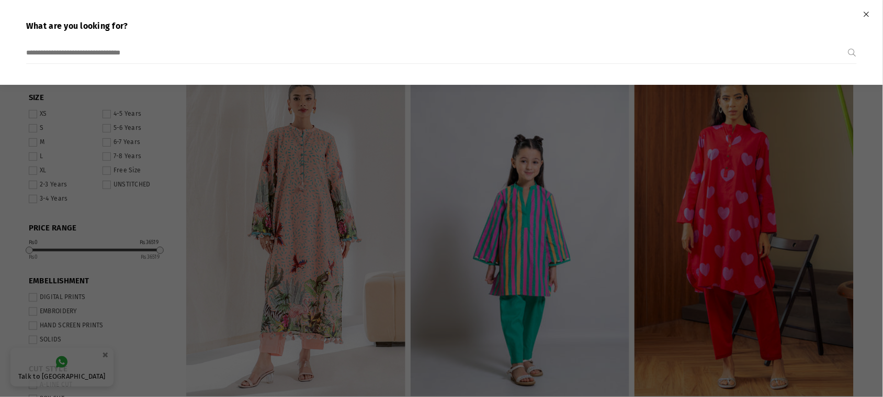
scroll to position [65, 0]
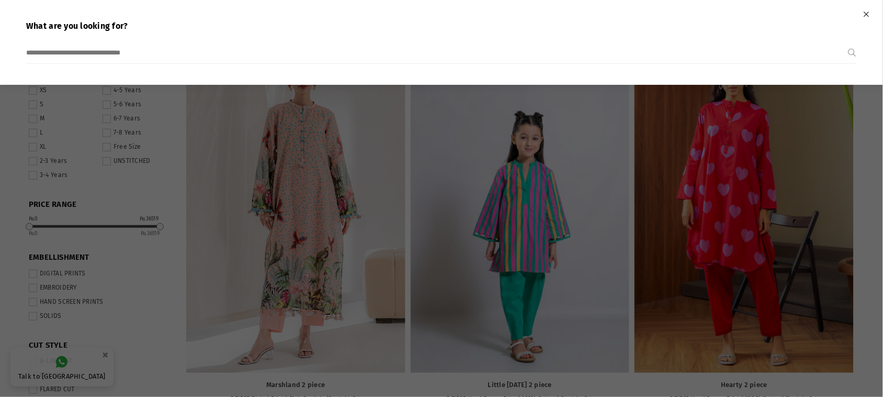
click at [231, 117] on div at bounding box center [441, 198] width 883 height 397
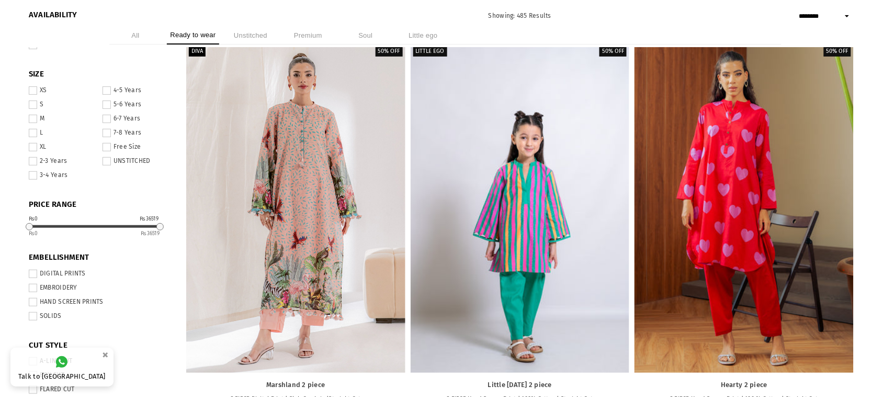
click at [139, 38] on li "All" at bounding box center [135, 35] width 52 height 18
